Goal: Task Accomplishment & Management: Manage account settings

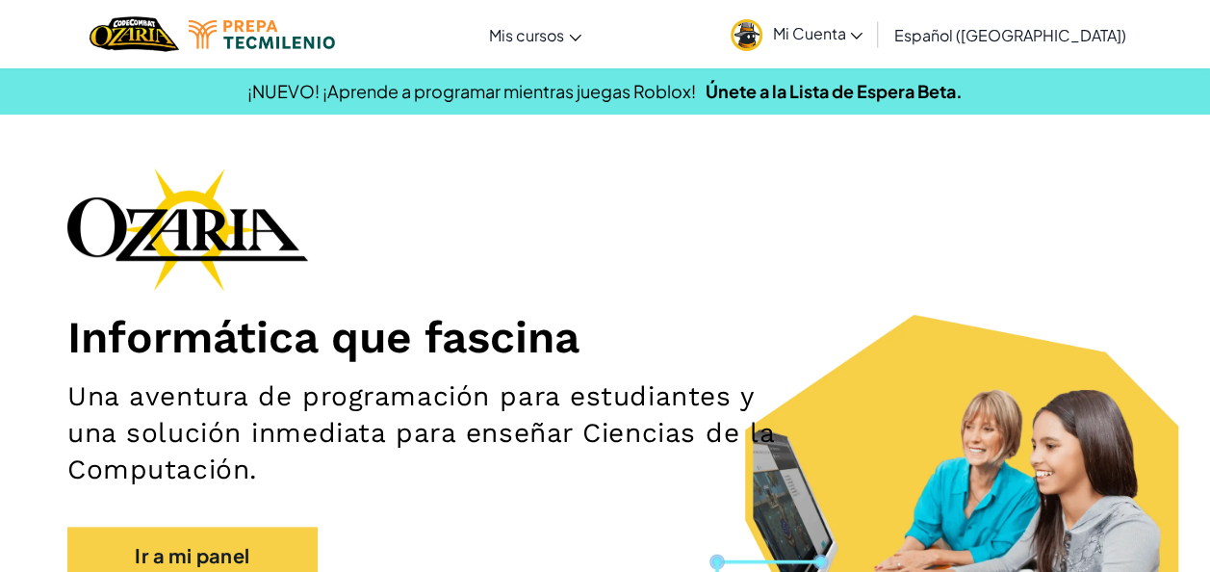
click at [863, 26] on span "Mi Cuenta" at bounding box center [817, 33] width 91 height 20
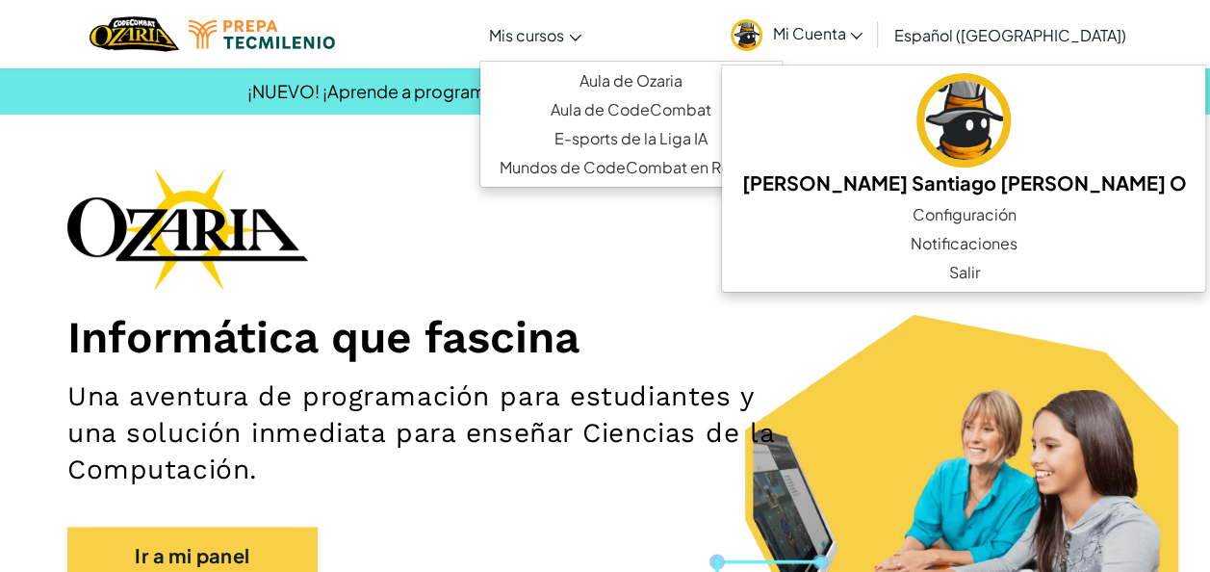
click at [591, 21] on link "Mis cursos" at bounding box center [536, 35] width 112 height 52
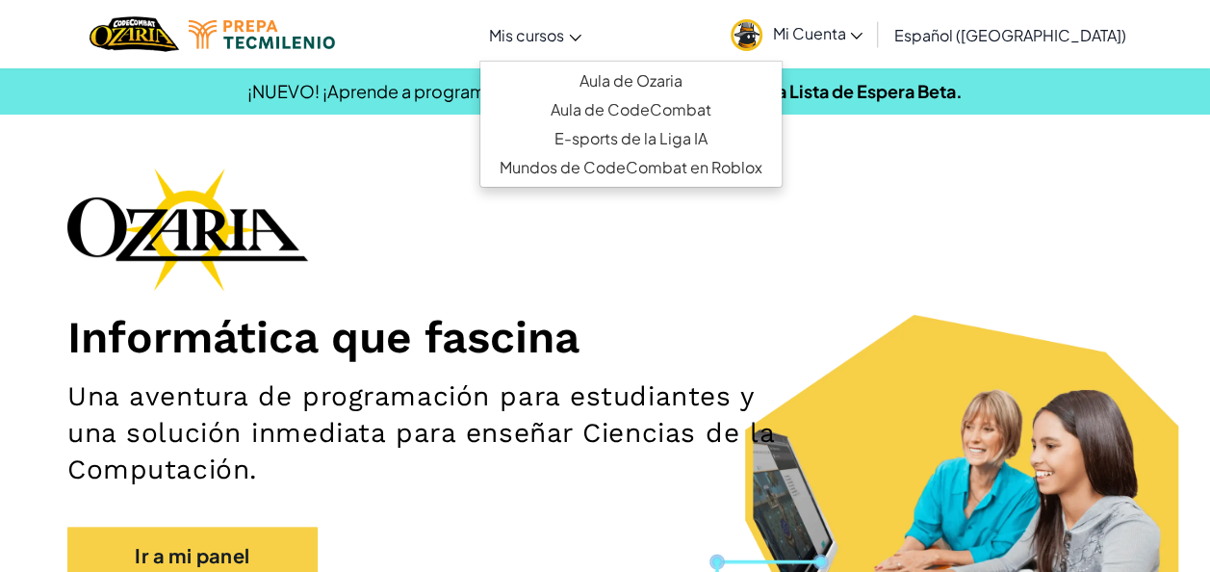
click at [1113, 73] on section "¡NUEVO! ¡Aprende a programar mientras juegas Roblox! Únete a la Lista de Espera…" at bounding box center [605, 90] width 1210 height 47
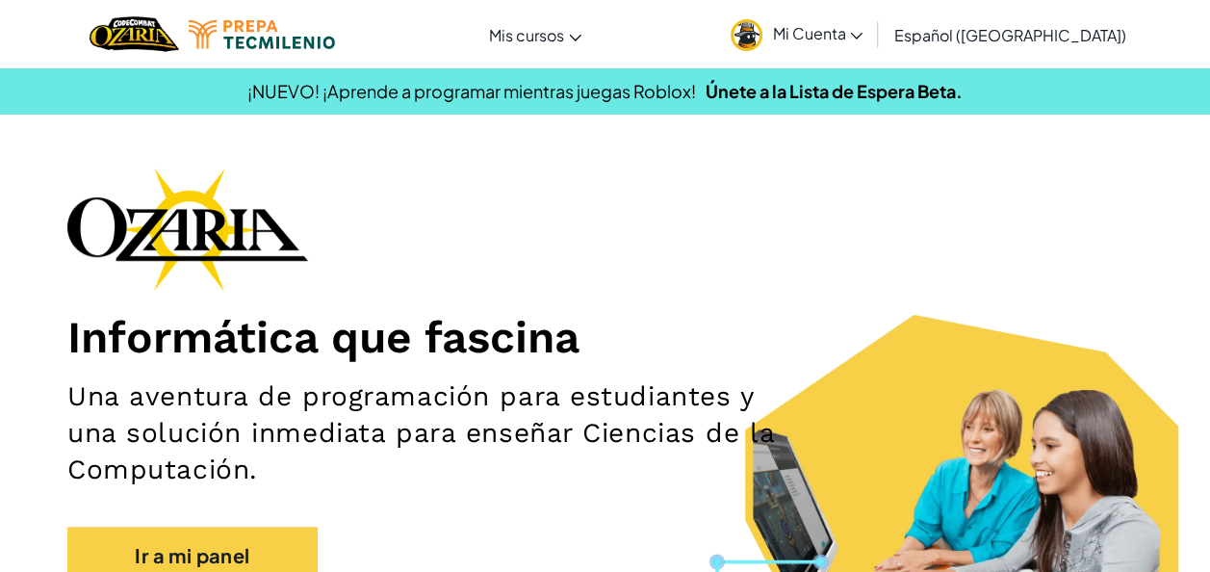
click at [872, 39] on link "Mi Cuenta" at bounding box center [796, 34] width 151 height 61
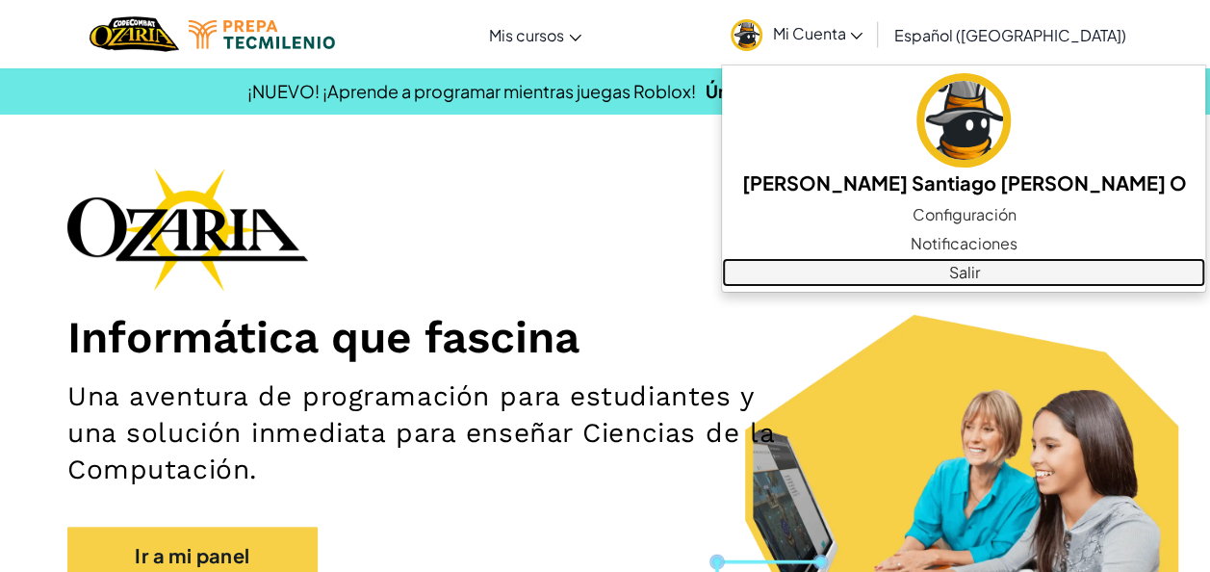
click at [941, 264] on link "Salir" at bounding box center [963, 272] width 483 height 29
